Goal: Information Seeking & Learning: Learn about a topic

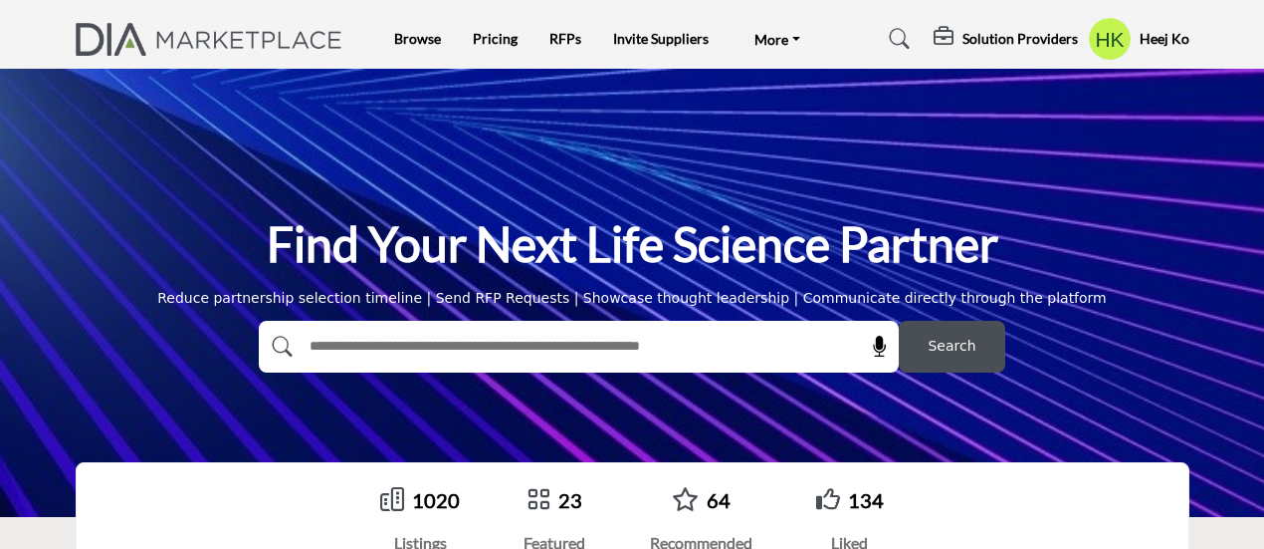
click at [415, 347] on input "text" at bounding box center [536, 347] width 475 height 30
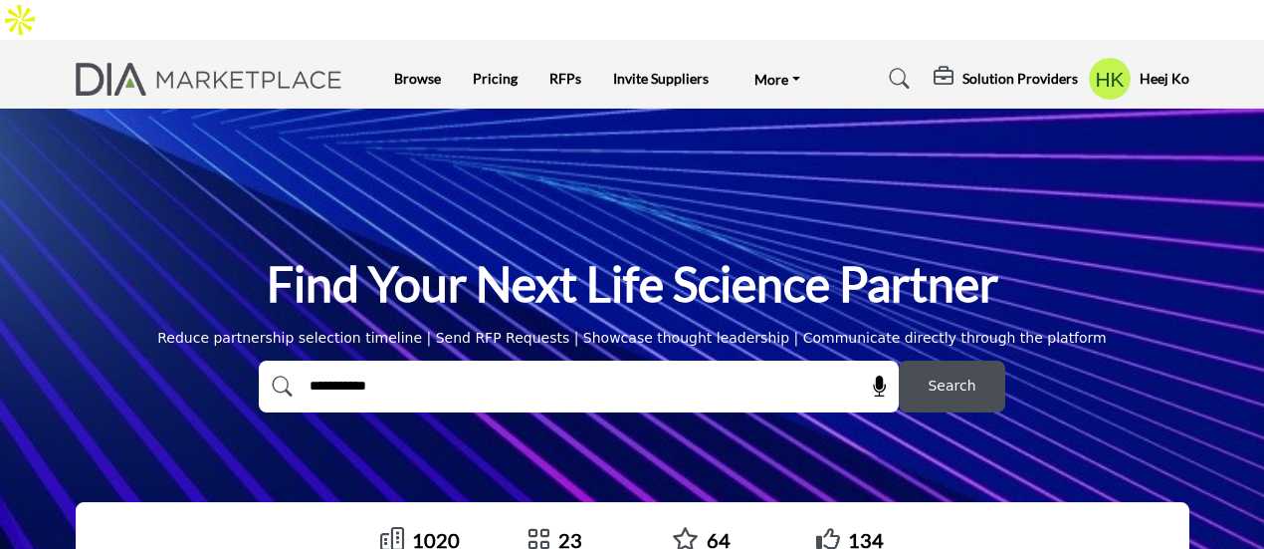
type input "**********"
click at [899, 360] on button "Search" at bounding box center [952, 386] width 107 height 52
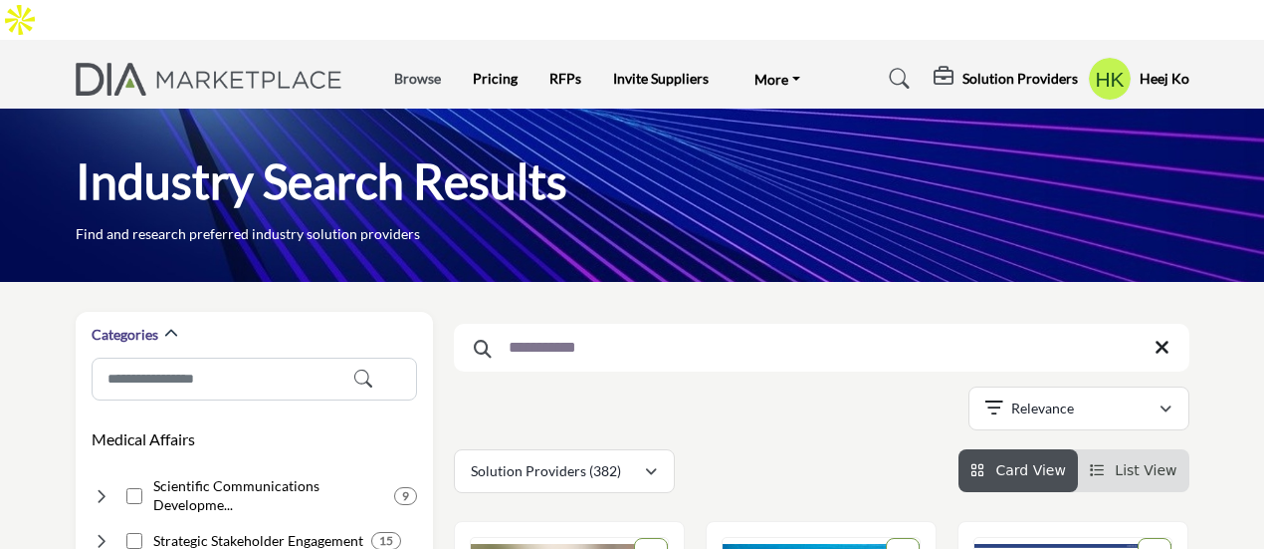
click at [424, 70] on link "Browse" at bounding box center [417, 78] width 47 height 17
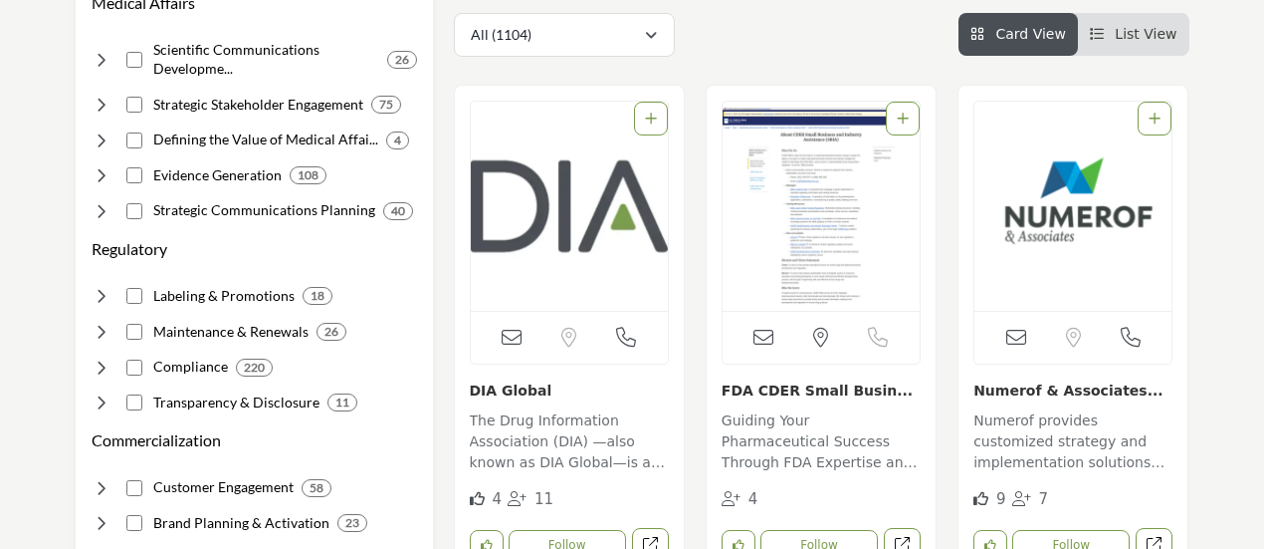
scroll to position [424, 0]
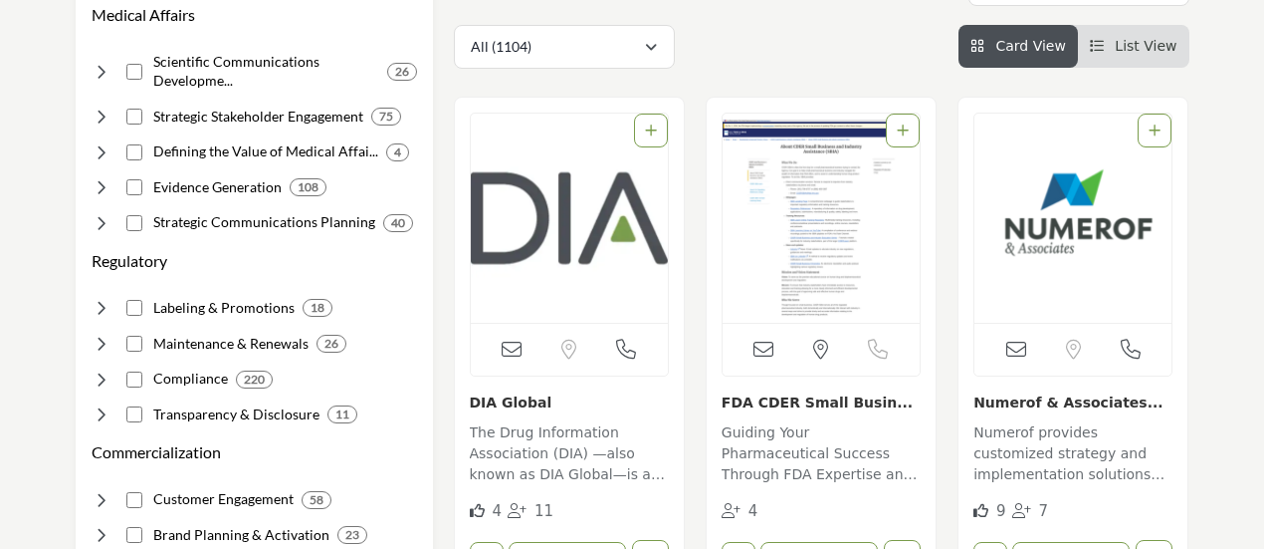
click at [846, 204] on img "Open Listing in new tab" at bounding box center [821, 217] width 197 height 209
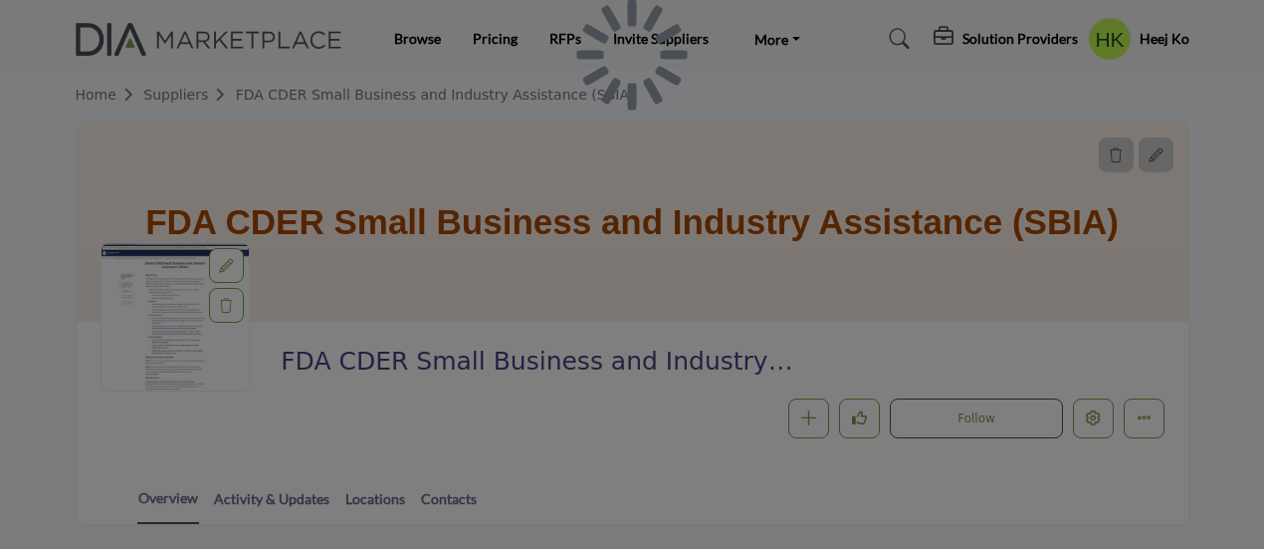
scroll to position [310, 0]
